Goal: Task Accomplishment & Management: Use online tool/utility

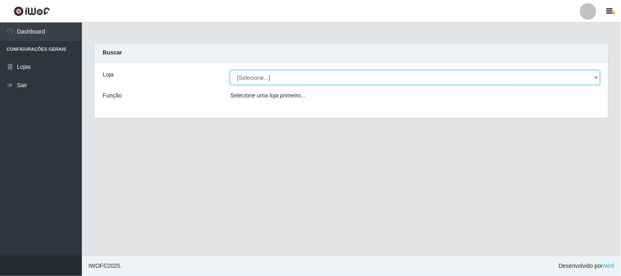
click at [260, 74] on select "[Selecione...] Rede Compras Supermercados - LOJA 1" at bounding box center [415, 77] width 370 height 14
select select "158"
click at [230, 70] on select "[Selecione...] Rede Compras Supermercados - LOJA 1" at bounding box center [415, 77] width 370 height 14
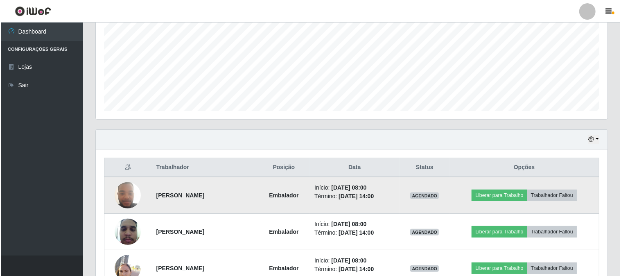
scroll to position [227, 0]
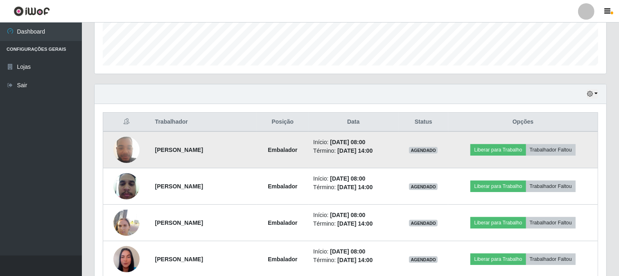
click at [116, 149] on img at bounding box center [126, 149] width 26 height 35
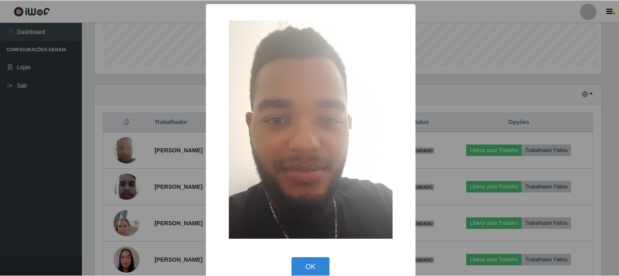
scroll to position [169, 506]
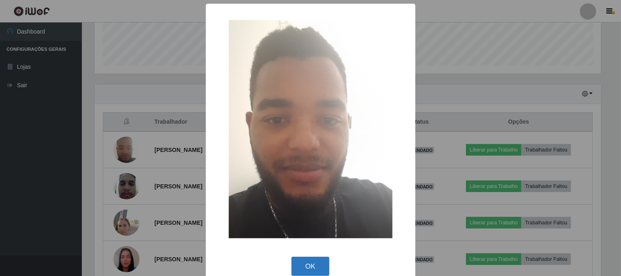
click at [304, 263] on button "OK" at bounding box center [310, 266] width 38 height 19
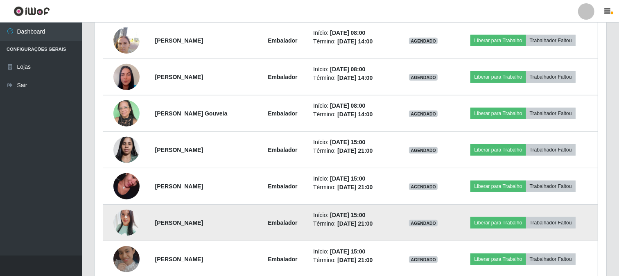
scroll to position [455, 0]
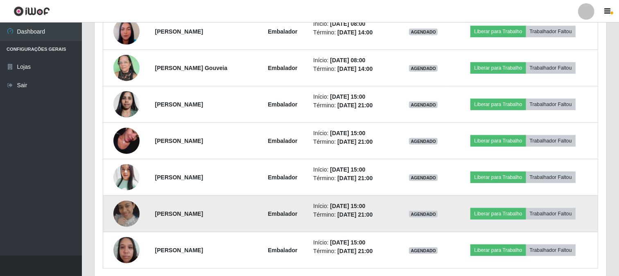
click at [127, 207] on img at bounding box center [126, 213] width 26 height 26
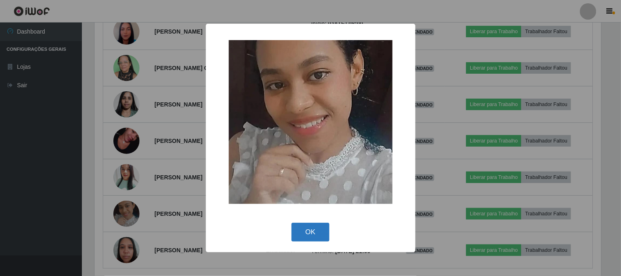
click at [304, 232] on button "OK" at bounding box center [310, 232] width 38 height 19
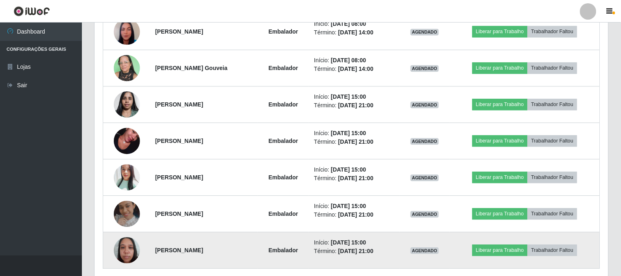
scroll to position [169, 511]
click at [125, 246] on img at bounding box center [126, 249] width 26 height 35
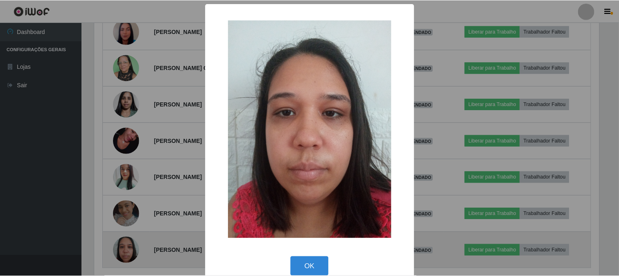
scroll to position [169, 506]
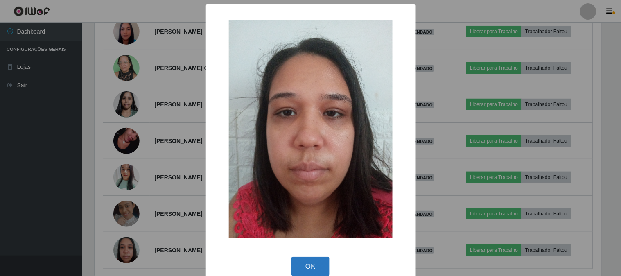
click at [302, 260] on button "OK" at bounding box center [310, 266] width 38 height 19
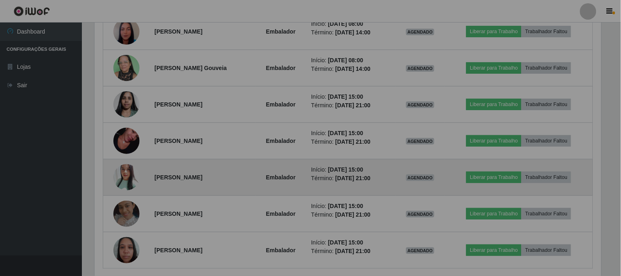
scroll to position [169, 511]
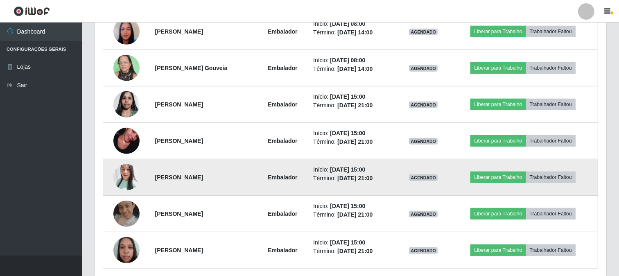
click at [123, 171] on img at bounding box center [126, 177] width 26 height 31
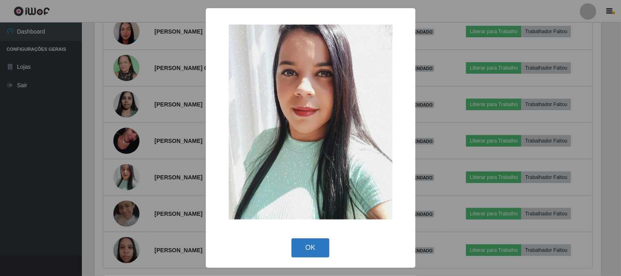
click at [310, 246] on button "OK" at bounding box center [310, 247] width 38 height 19
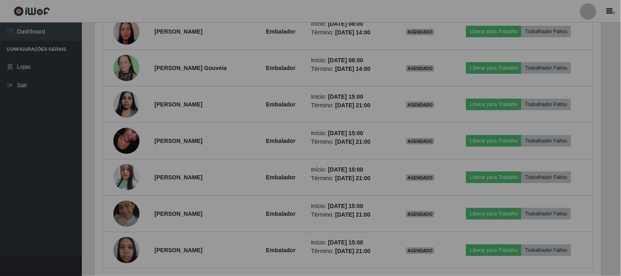
scroll to position [169, 511]
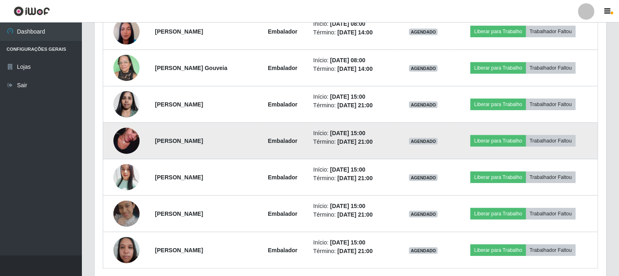
click at [125, 145] on img at bounding box center [126, 140] width 26 height 47
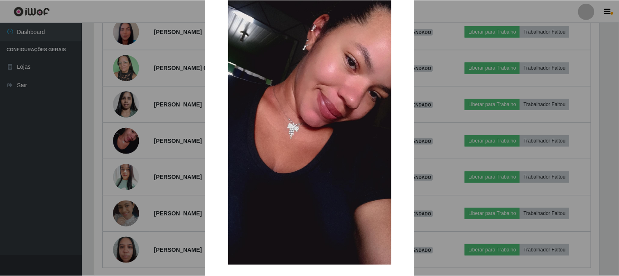
scroll to position [86, 0]
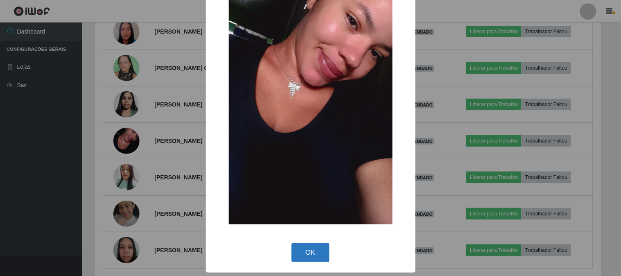
click at [293, 250] on button "OK" at bounding box center [310, 252] width 38 height 19
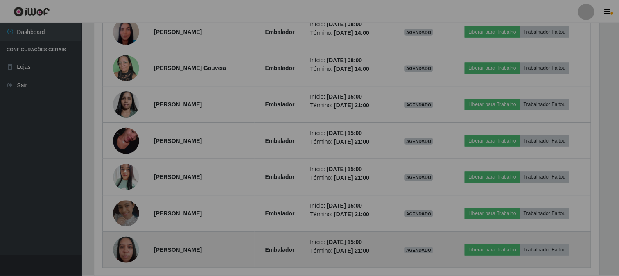
scroll to position [0, 0]
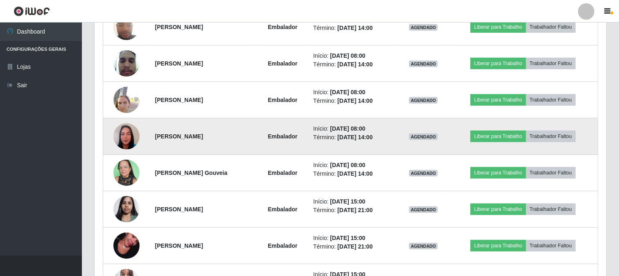
click at [129, 141] on img at bounding box center [126, 136] width 26 height 47
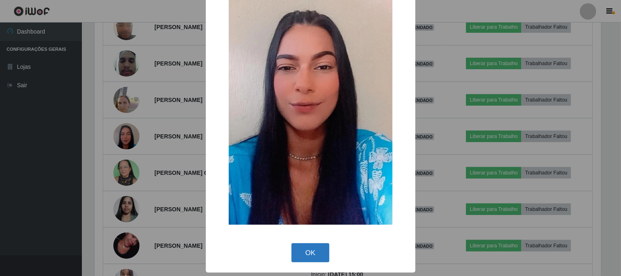
click at [301, 253] on button "OK" at bounding box center [310, 252] width 38 height 19
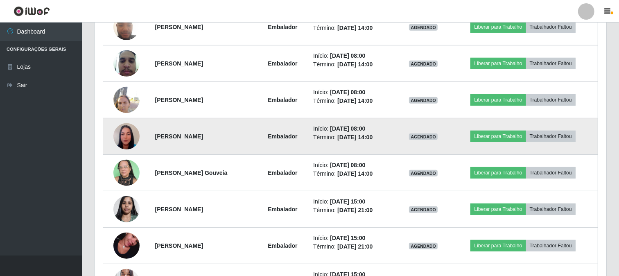
click at [127, 125] on img at bounding box center [126, 136] width 26 height 47
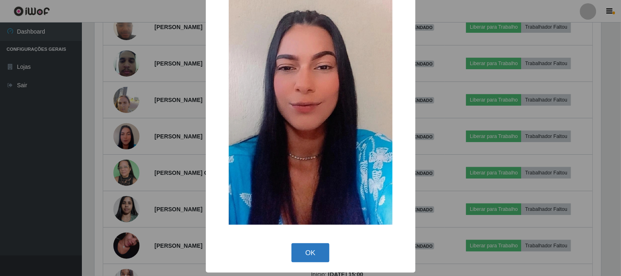
click at [309, 260] on button "OK" at bounding box center [310, 252] width 38 height 19
